Goal: Information Seeking & Learning: Learn about a topic

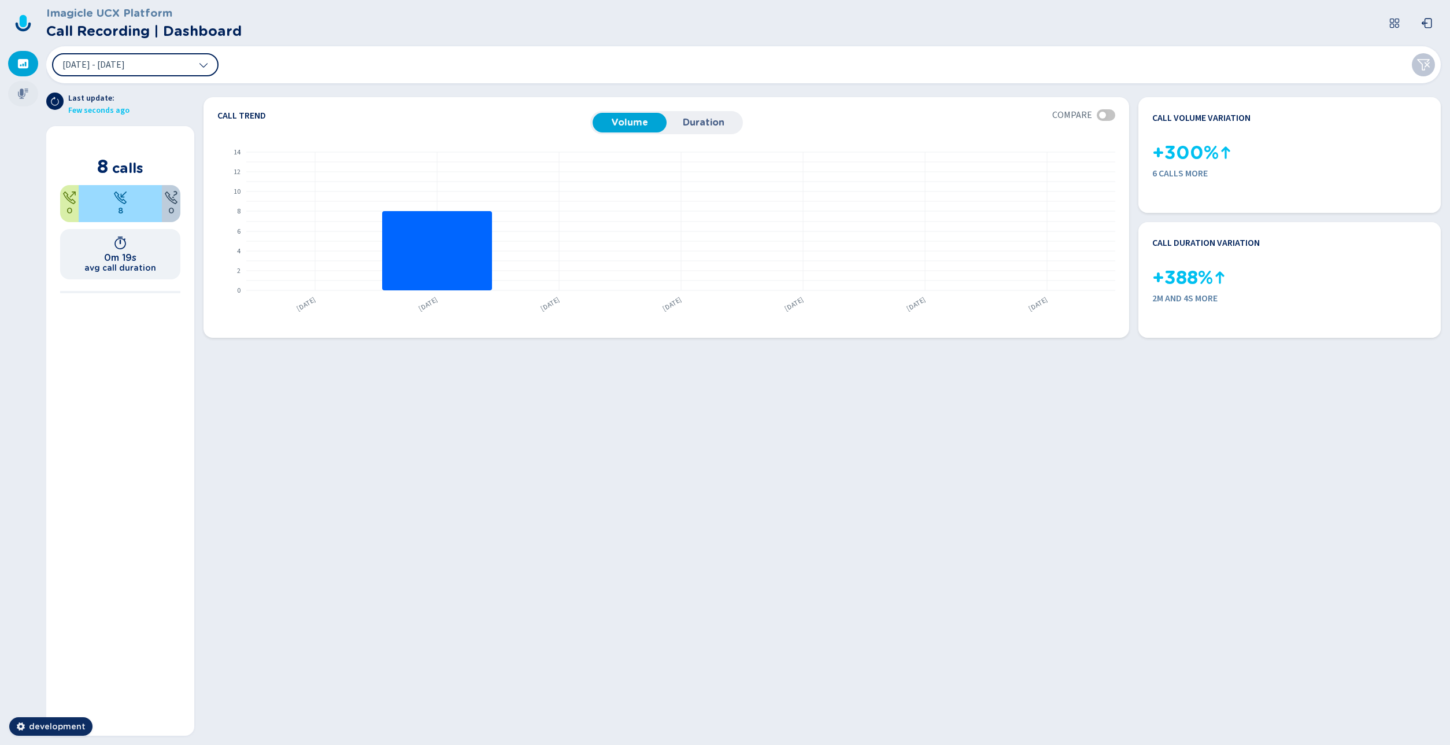
click at [22, 96] on icon at bounding box center [23, 94] width 12 height 12
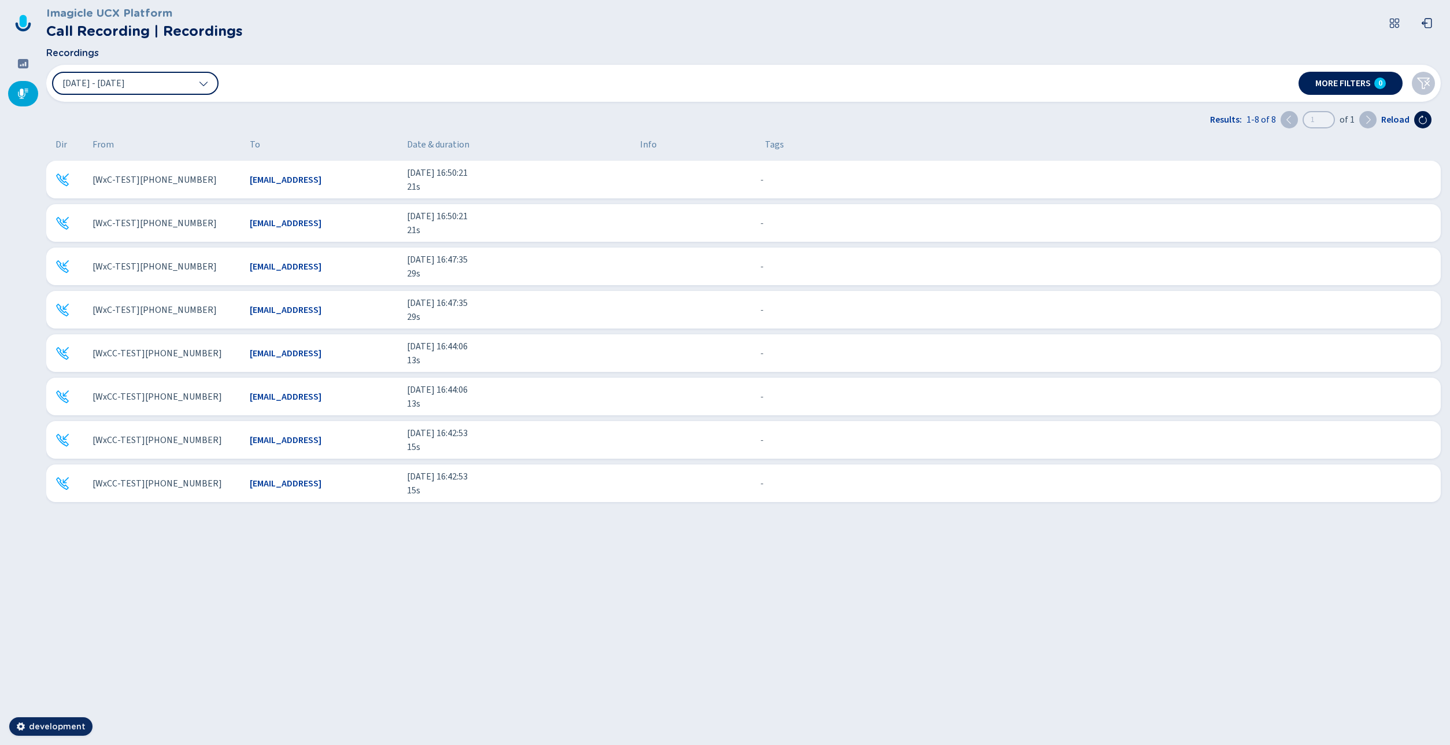
click at [1420, 119] on icon at bounding box center [1422, 119] width 9 height 9
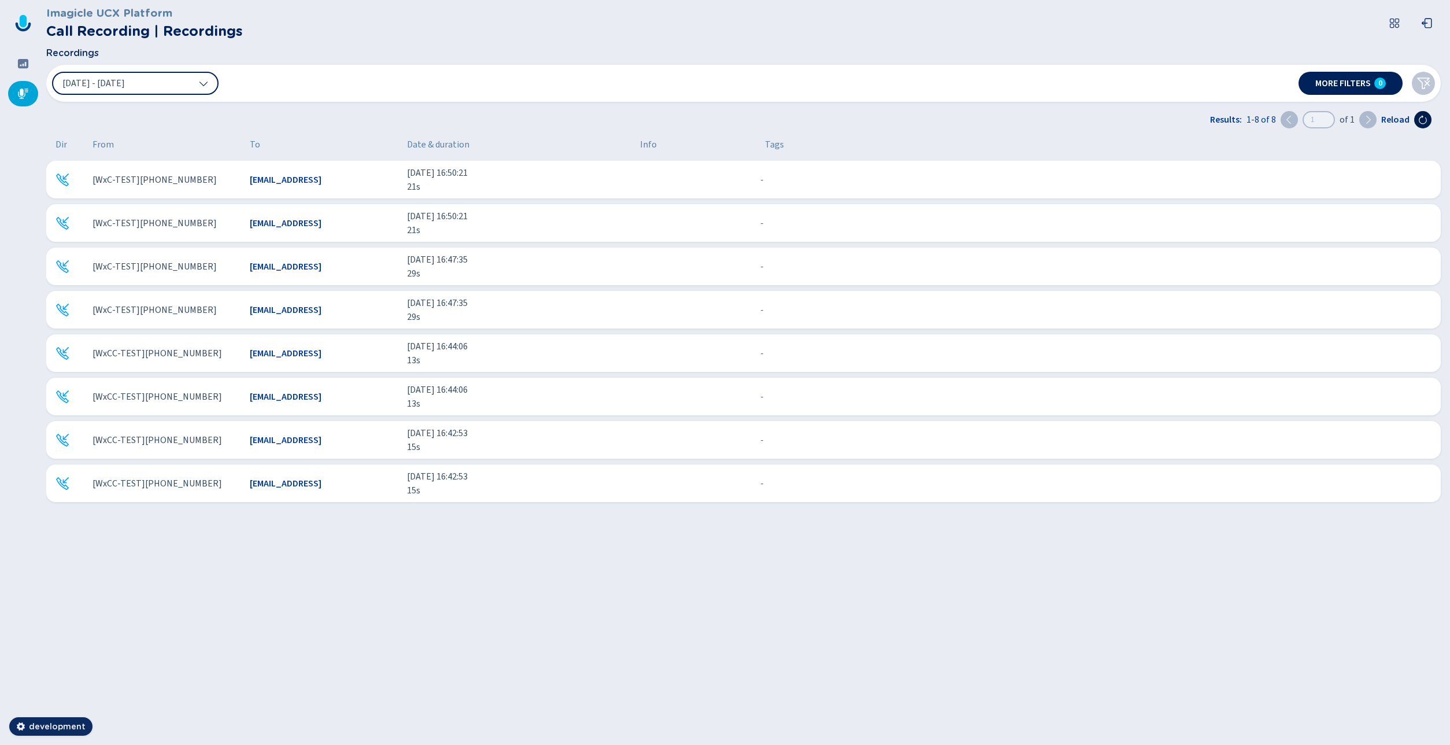
click at [1420, 119] on icon at bounding box center [1422, 119] width 9 height 9
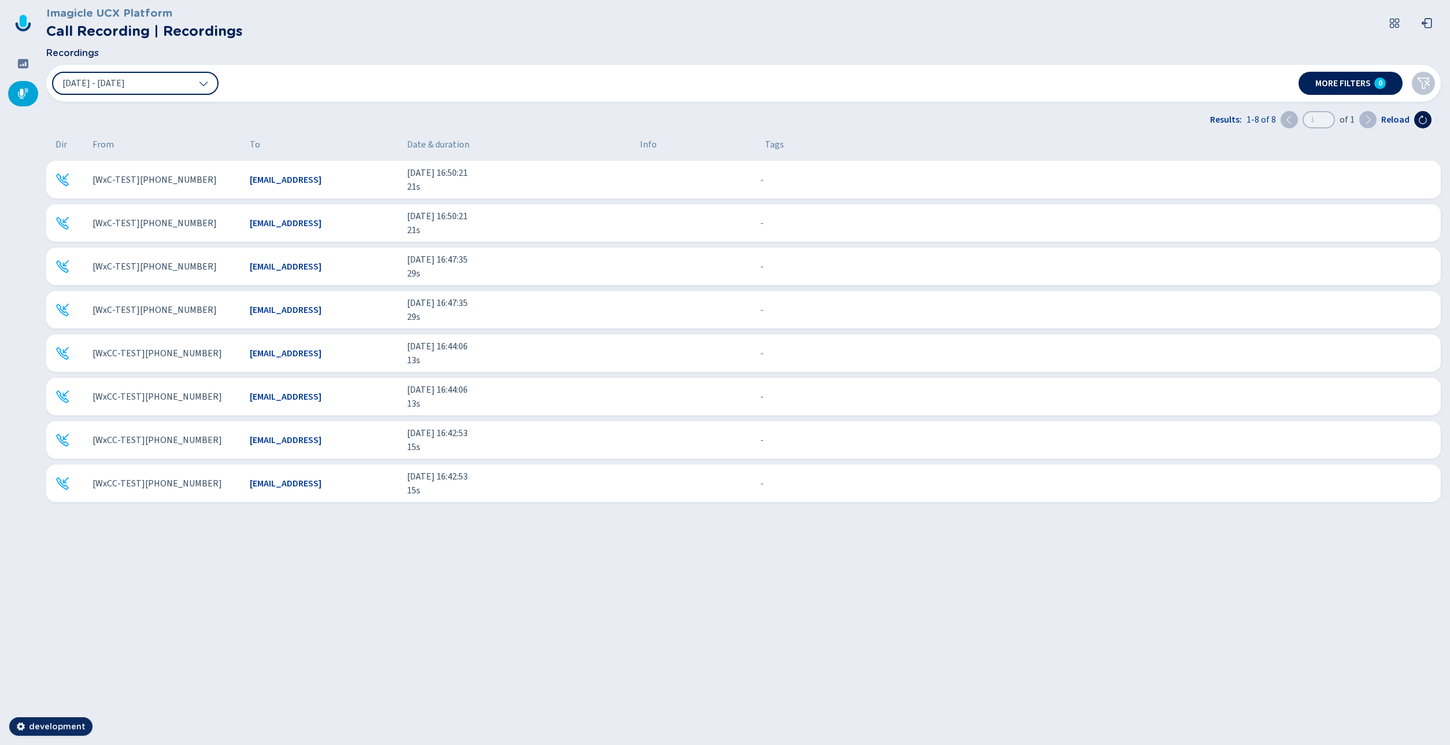
click at [1420, 119] on icon at bounding box center [1422, 119] width 9 height 9
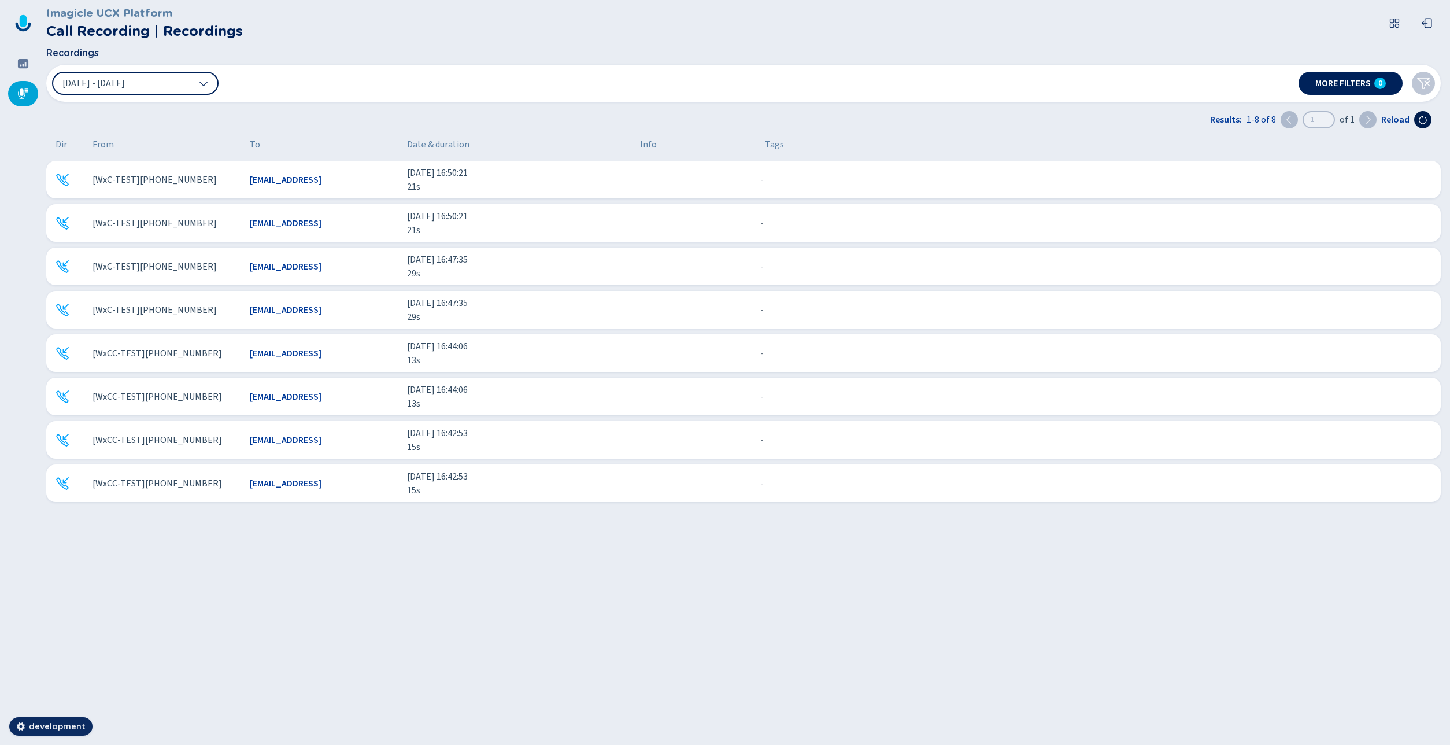
click at [1420, 119] on icon at bounding box center [1422, 119] width 9 height 9
click at [1424, 122] on icon at bounding box center [1422, 119] width 9 height 9
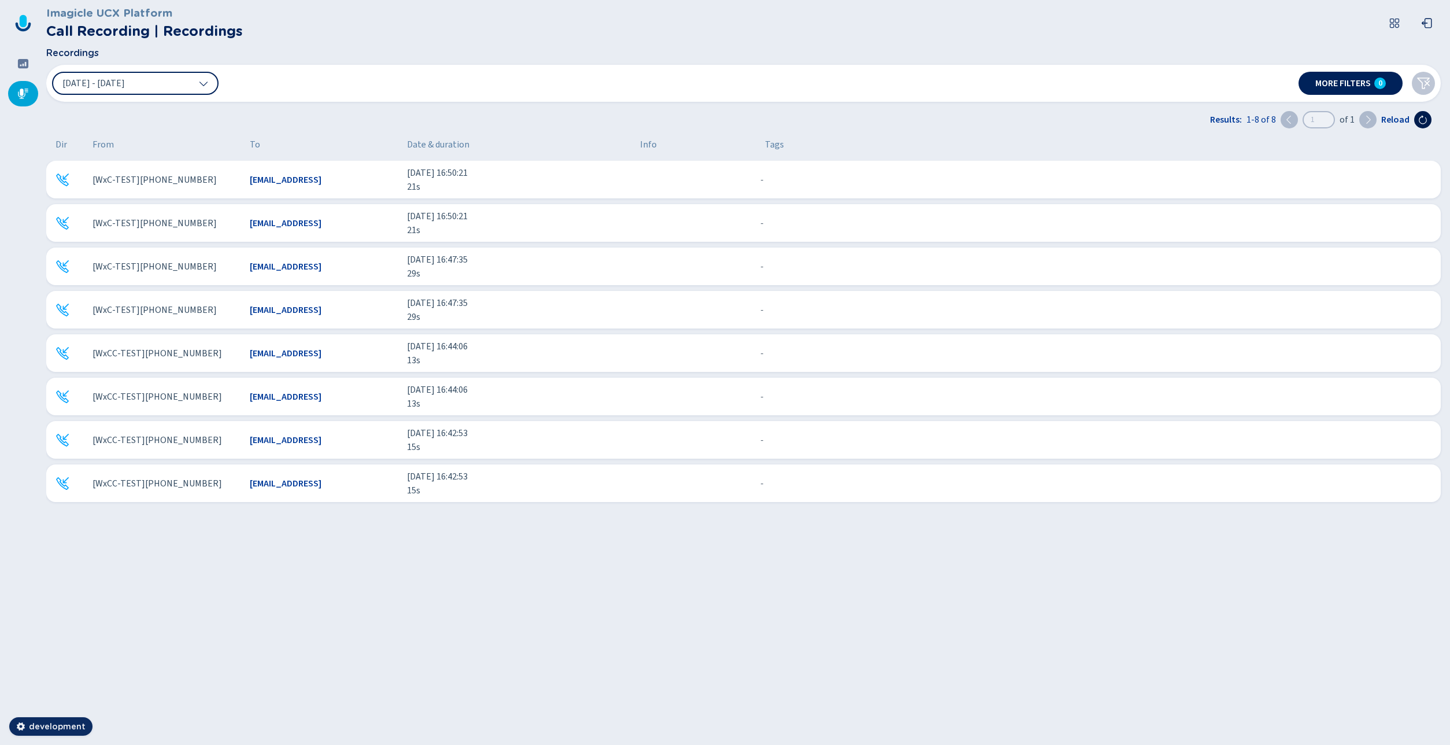
click at [1424, 122] on icon at bounding box center [1422, 119] width 9 height 9
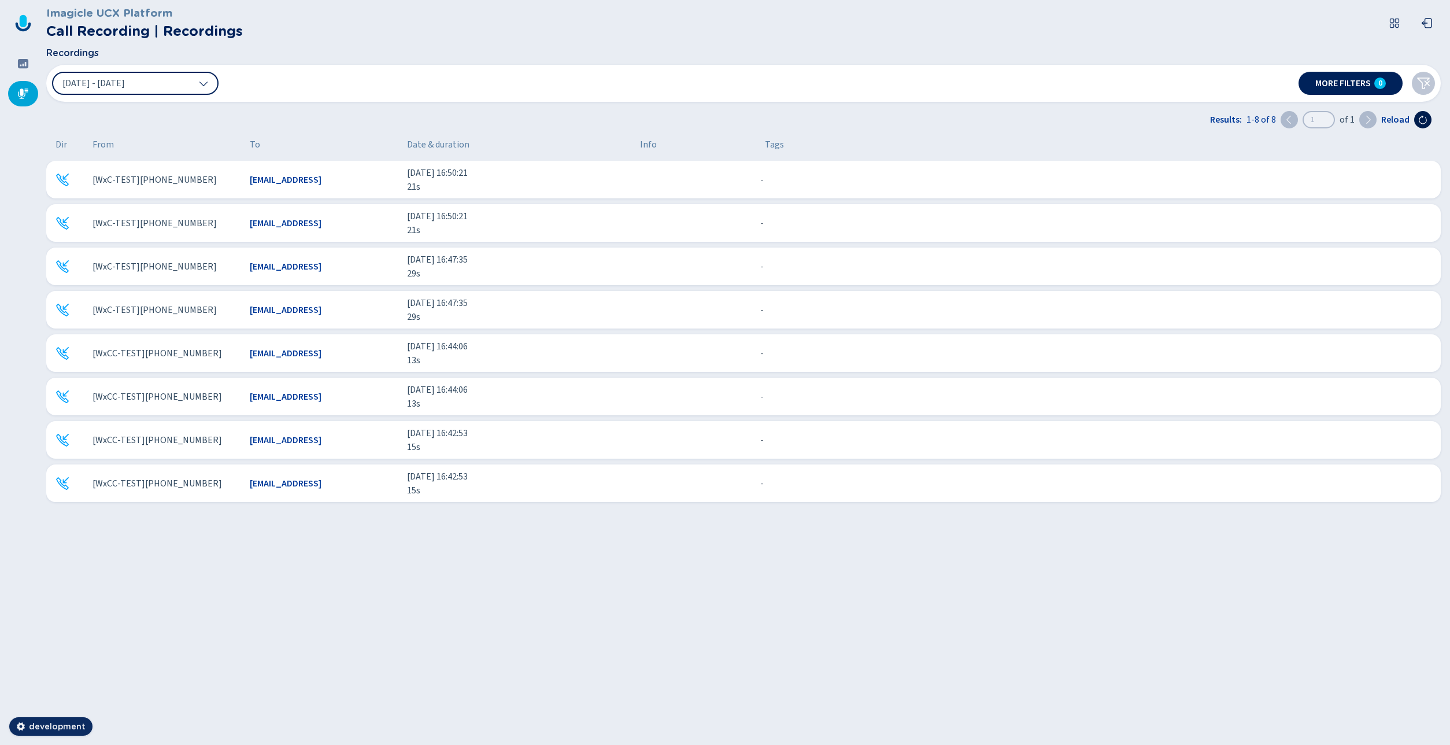
click at [1424, 122] on icon at bounding box center [1422, 119] width 9 height 9
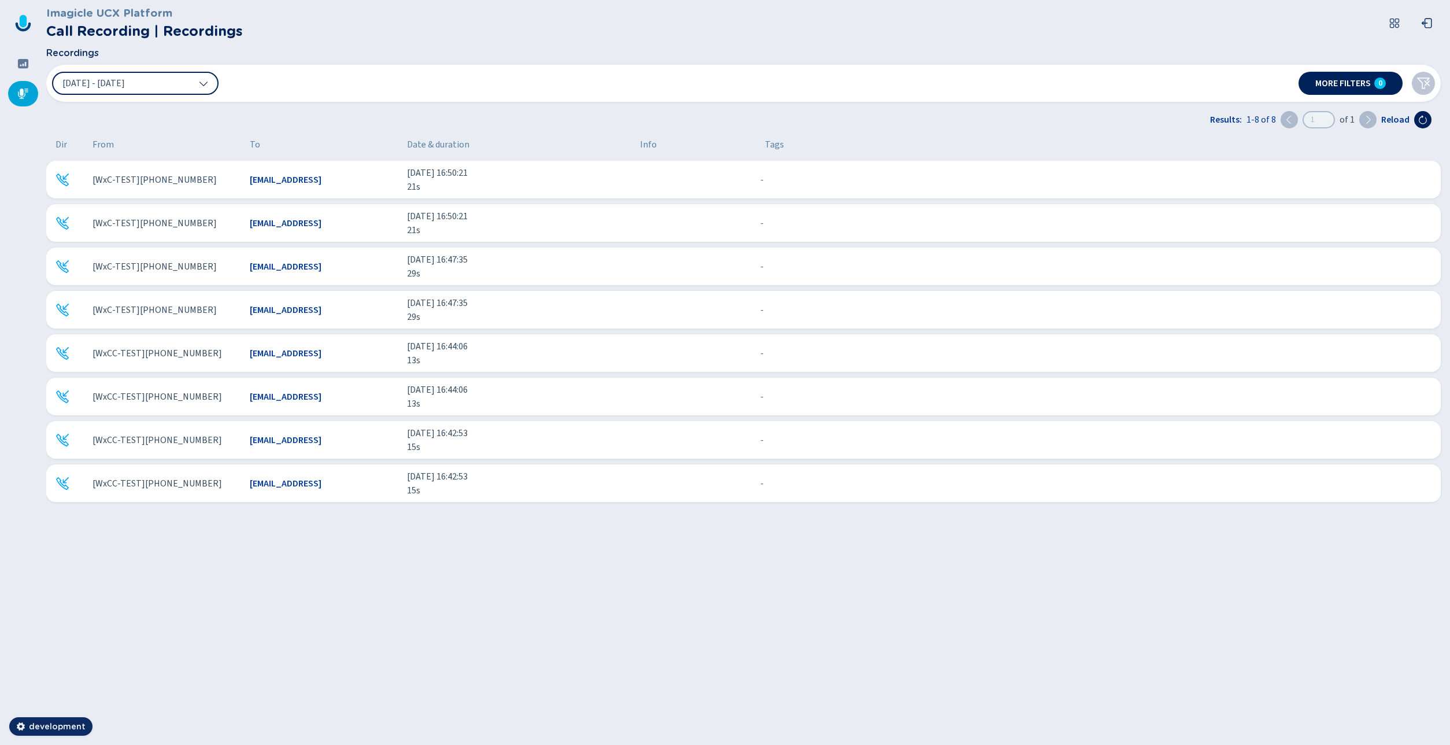
drag, startPoint x: 279, startPoint y: 179, endPoint x: 383, endPoint y: 182, distance: 104.1
click at [321, 182] on span "[EMAIL_ADDRESS]" at bounding box center [286, 180] width 72 height 14
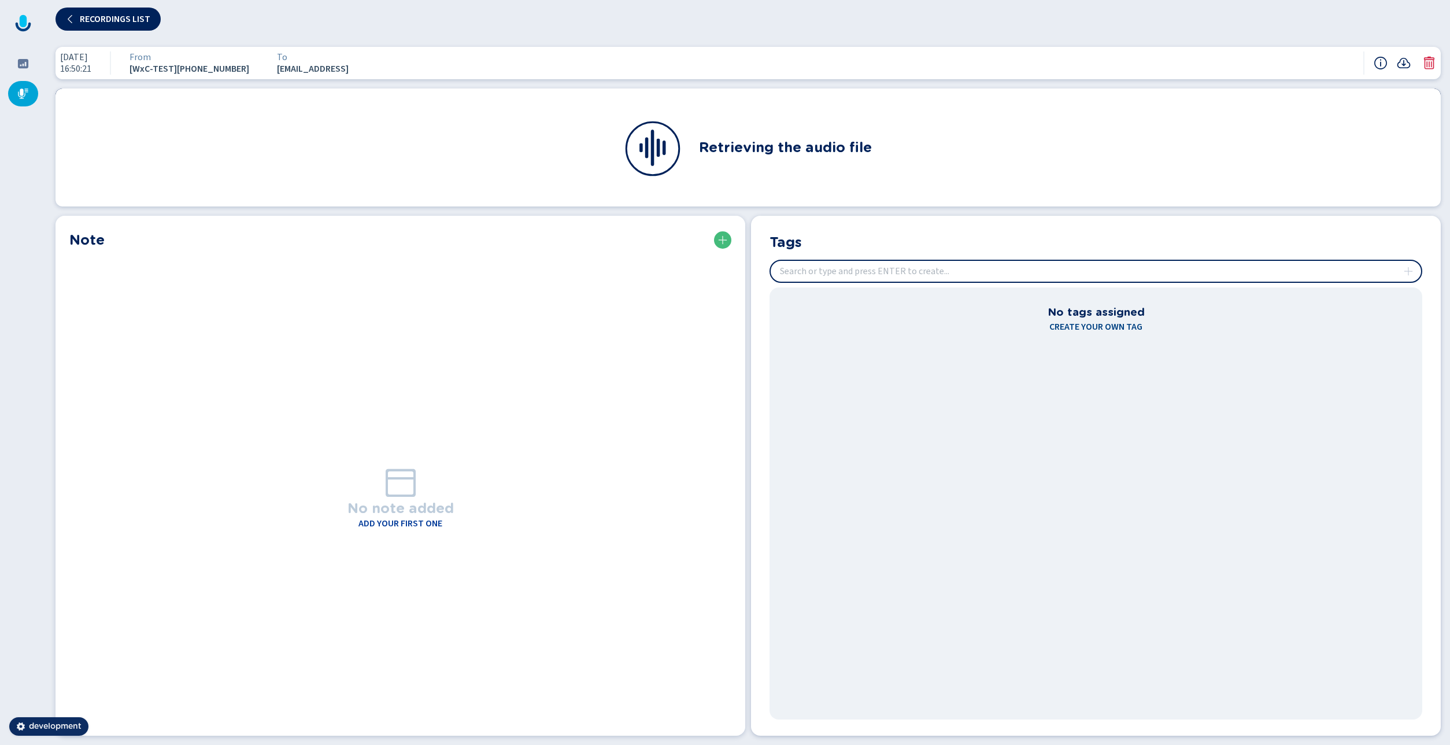
drag, startPoint x: 432, startPoint y: 69, endPoint x: 267, endPoint y: 71, distance: 165.3
click at [267, 71] on div "To [EMAIL_ADDRESS]" at bounding box center [310, 62] width 95 height 23
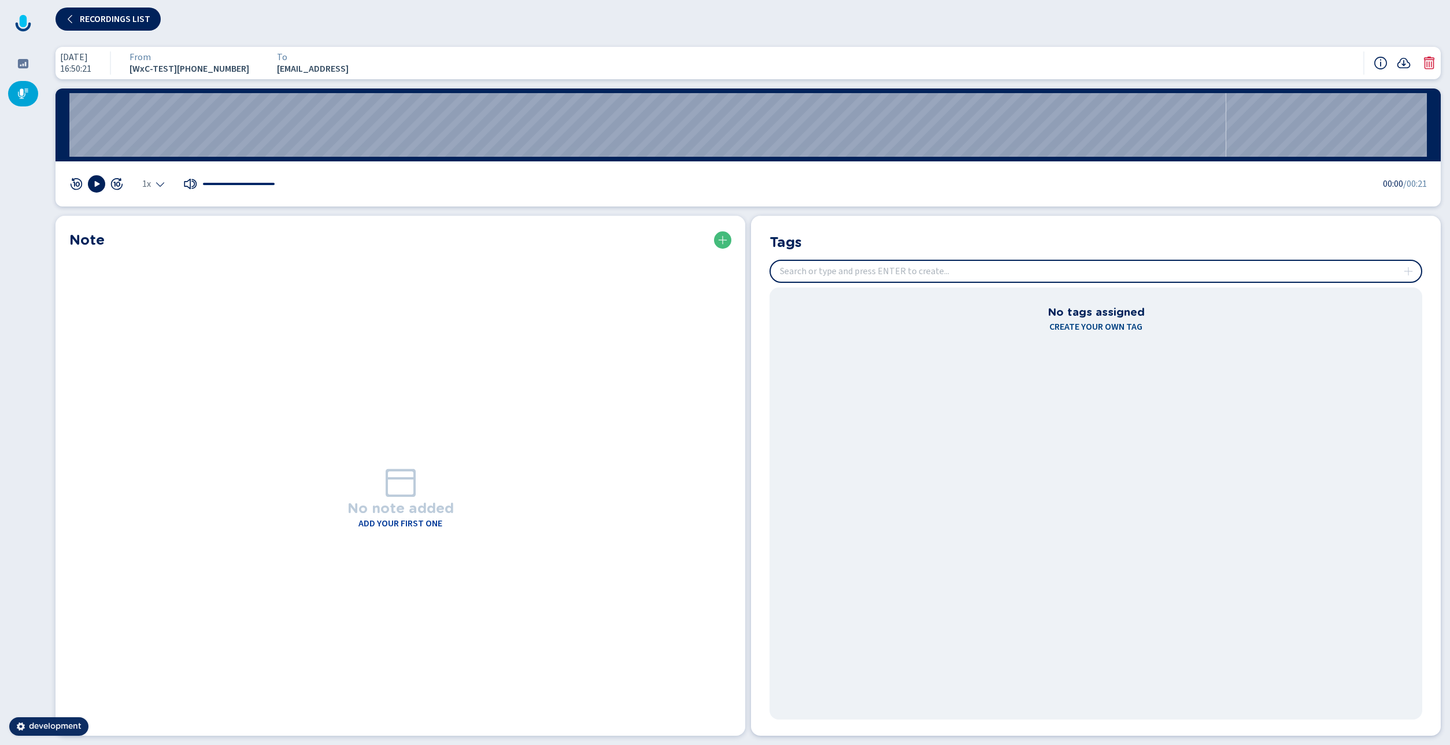
copy span "[EMAIL_ADDRESS]"
click at [63, 18] on button "Recordings list" at bounding box center [107, 19] width 105 height 23
